Goal: Find specific page/section

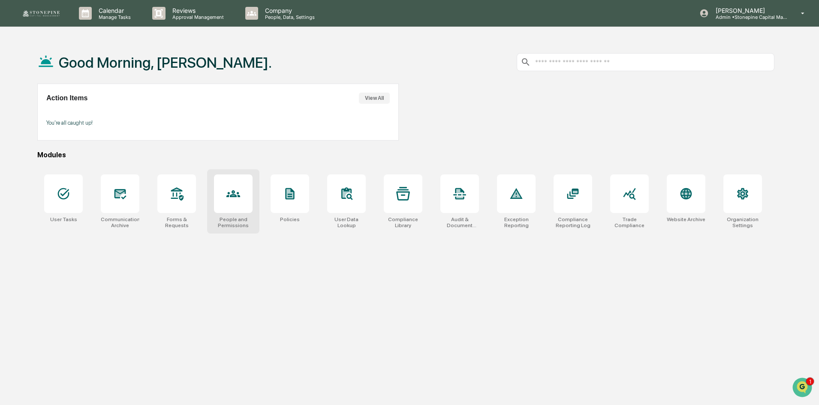
click at [227, 201] on div at bounding box center [233, 194] width 14 height 14
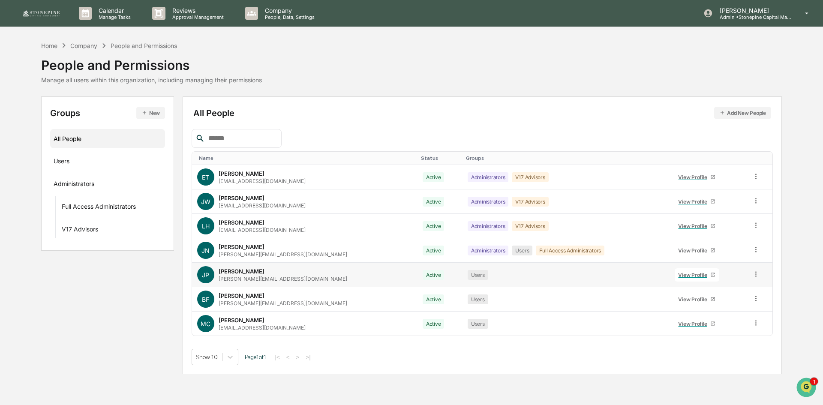
click at [686, 275] on div "View Profile" at bounding box center [694, 275] width 32 height 6
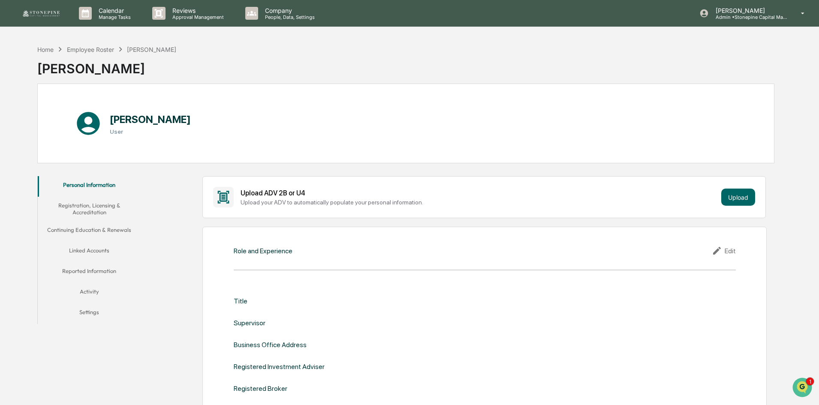
click at [111, 249] on button "Linked Accounts" at bounding box center [89, 252] width 103 height 21
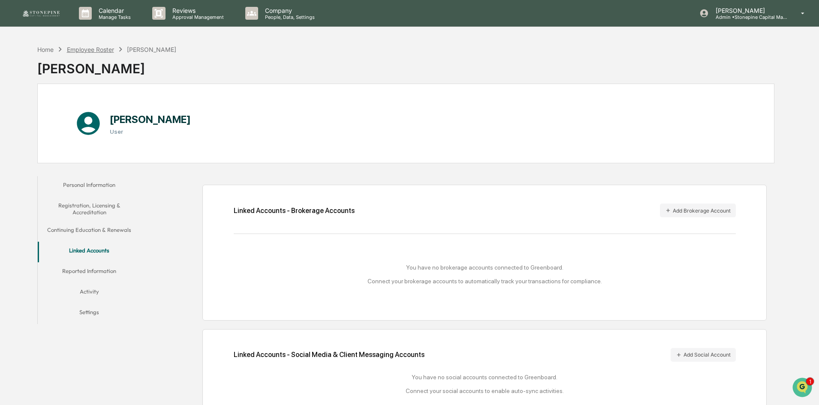
click at [96, 48] on div "Employee Roster" at bounding box center [90, 49] width 47 height 7
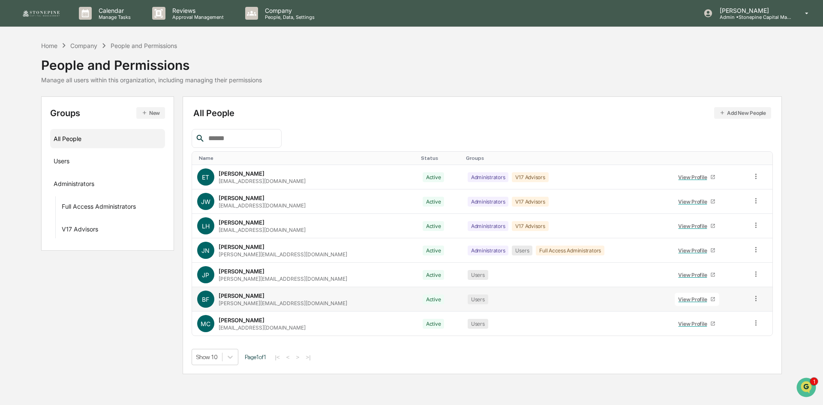
click at [678, 300] on div "View Profile" at bounding box center [694, 299] width 32 height 6
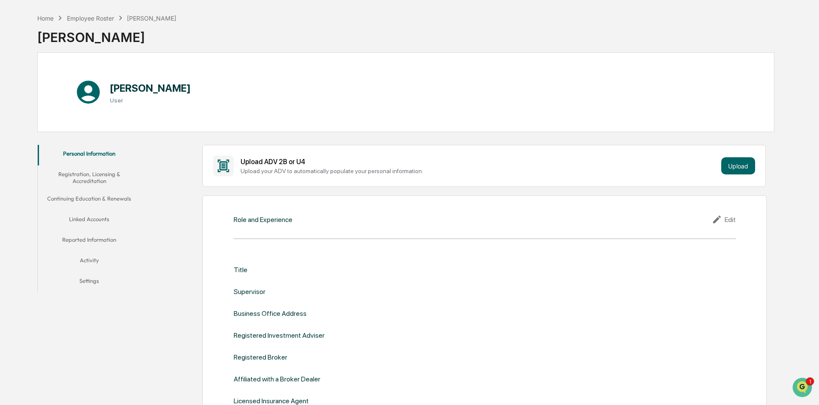
scroll to position [86, 0]
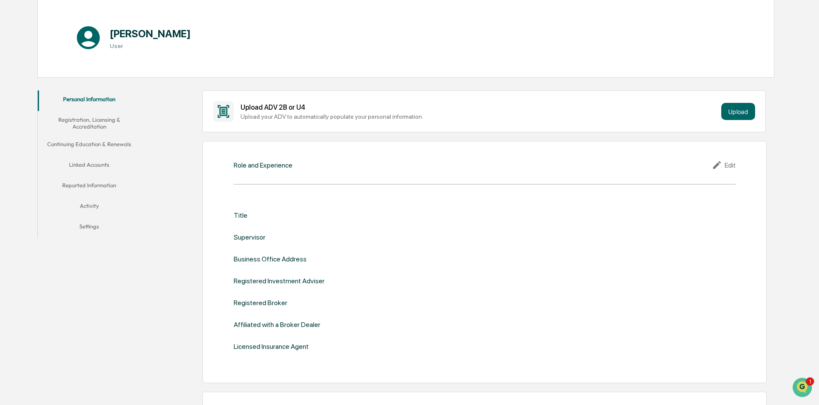
click at [99, 167] on button "Linked Accounts" at bounding box center [89, 166] width 103 height 21
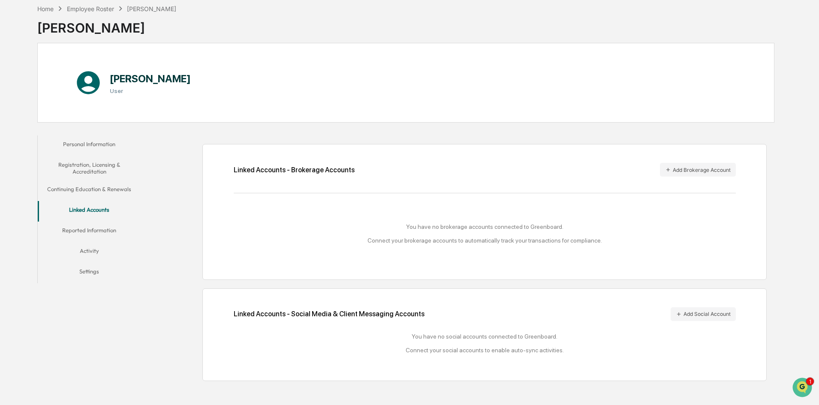
click at [117, 340] on div "Personal Information Registration, Licensing & Accreditation Continuing Educati…" at bounding box center [405, 258] width 737 height 254
click at [52, 9] on div "Home" at bounding box center [45, 8] width 16 height 7
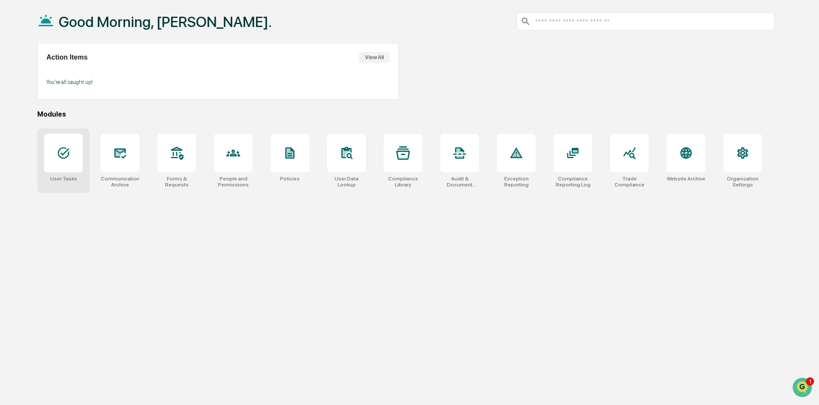
click at [57, 165] on div at bounding box center [63, 153] width 39 height 39
